Goal: Task Accomplishment & Management: Use online tool/utility

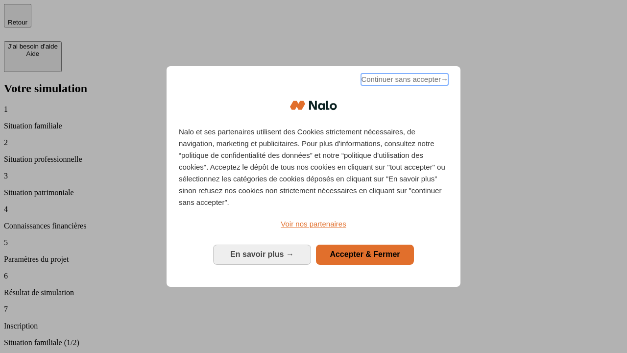
click at [404, 81] on span "Continuer sans accepter →" at bounding box center [404, 79] width 87 height 12
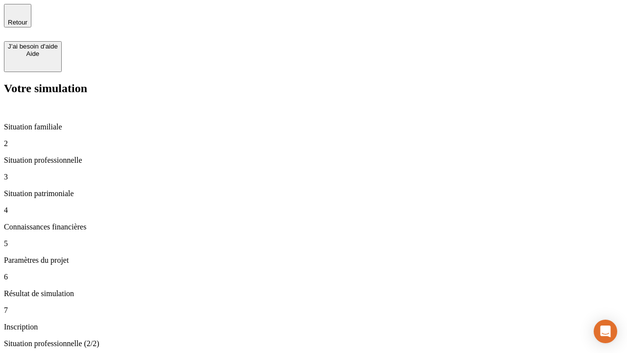
type input "30 000"
type input "1 000"
